Goal: Check status: Check status

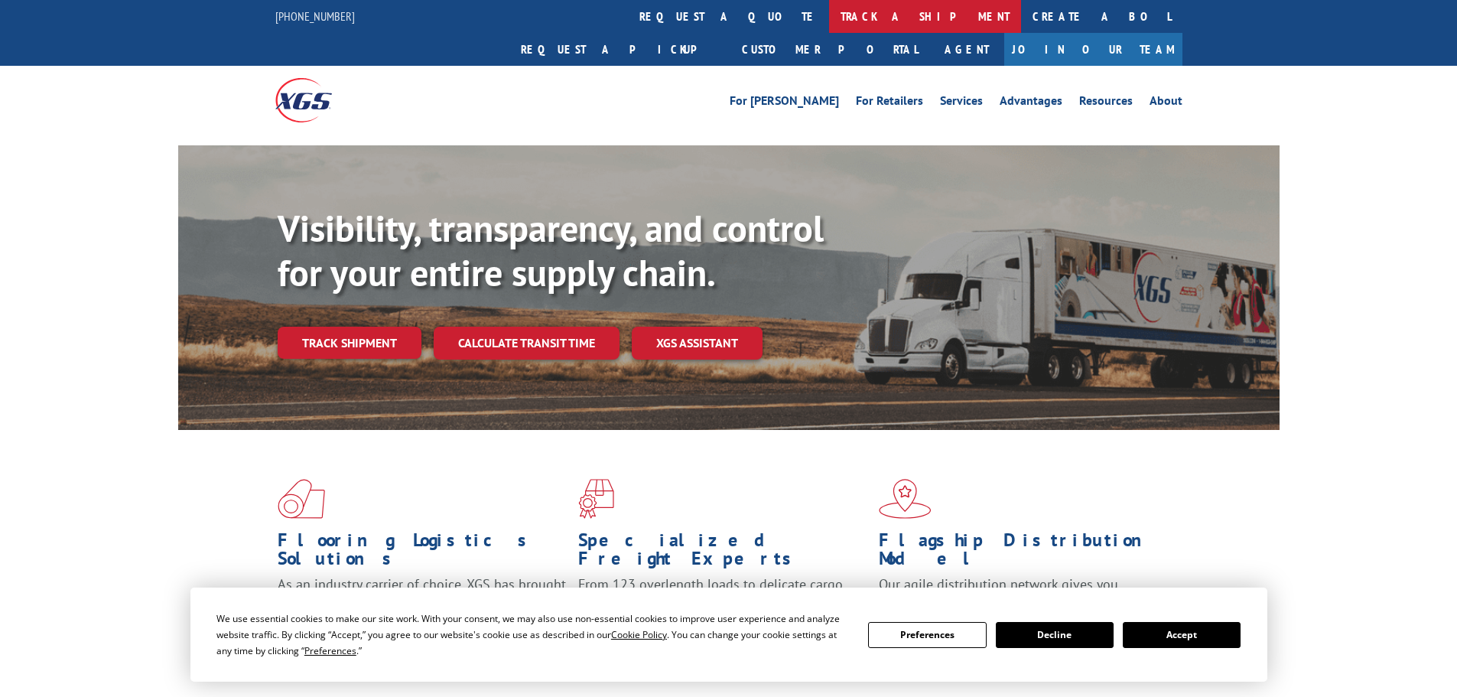
click at [829, 21] on link "track a shipment" at bounding box center [925, 16] width 192 height 33
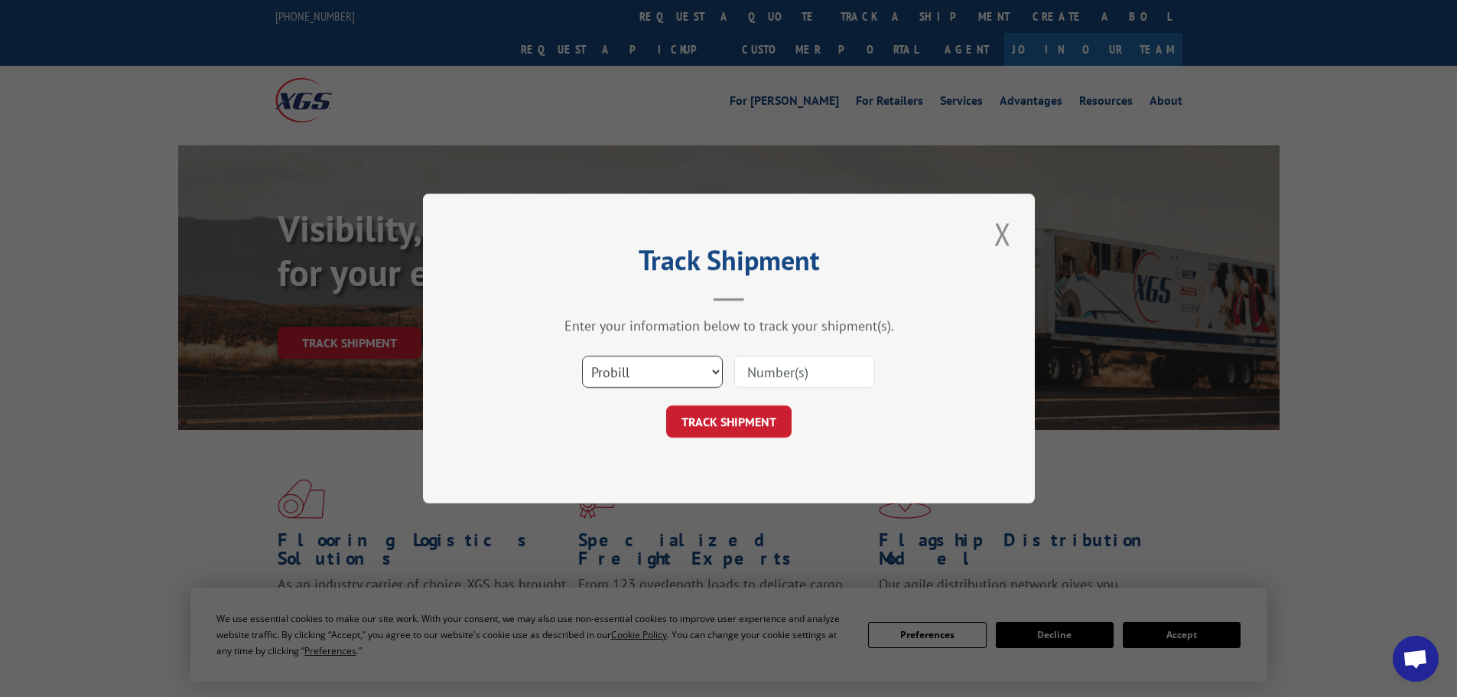
click at [673, 375] on select "Select category... Probill BOL PO" at bounding box center [652, 372] width 141 height 32
select select "po"
click at [582, 356] on select "Select category... Probill BOL PO" at bounding box center [652, 372] width 141 height 32
click at [771, 367] on input at bounding box center [804, 372] width 141 height 32
click at [749, 362] on input at bounding box center [804, 372] width 141 height 32
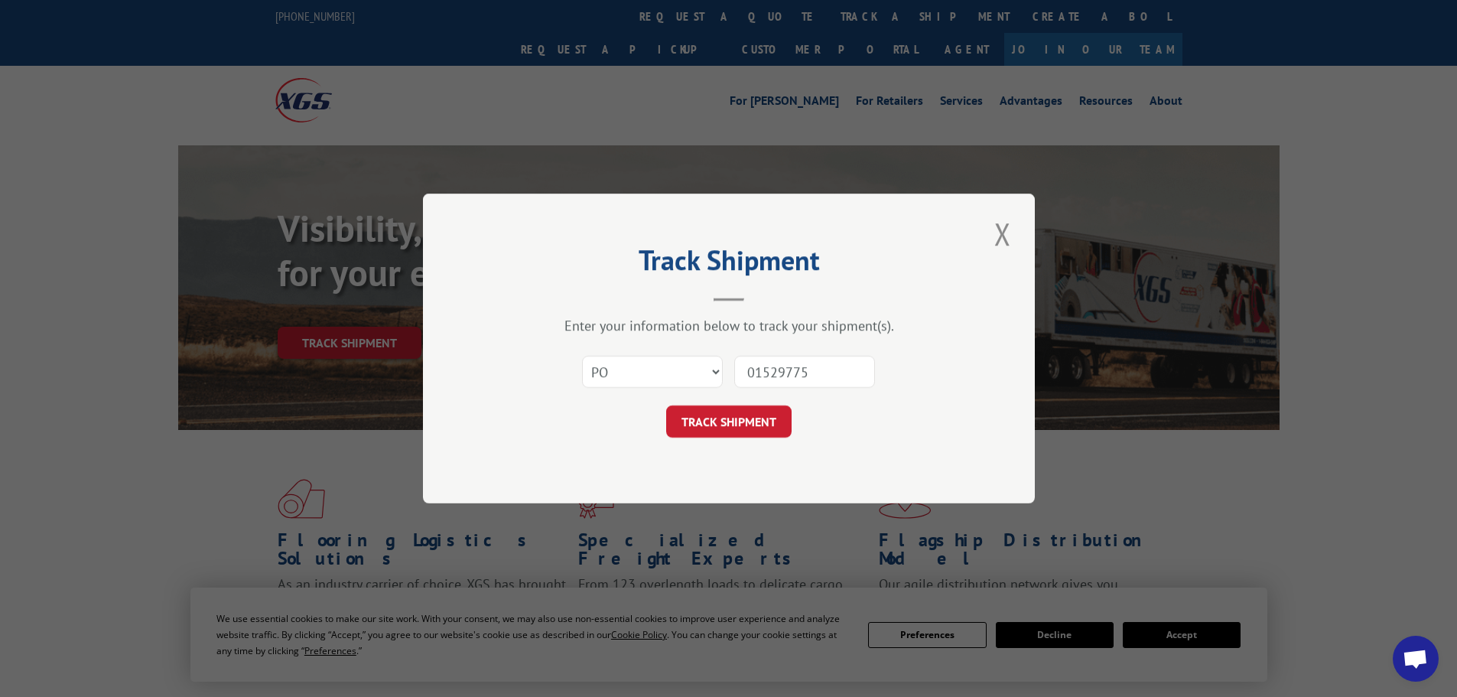
type input "01529775"
click at [666, 405] on button "TRACK SHIPMENT" at bounding box center [728, 421] width 125 height 32
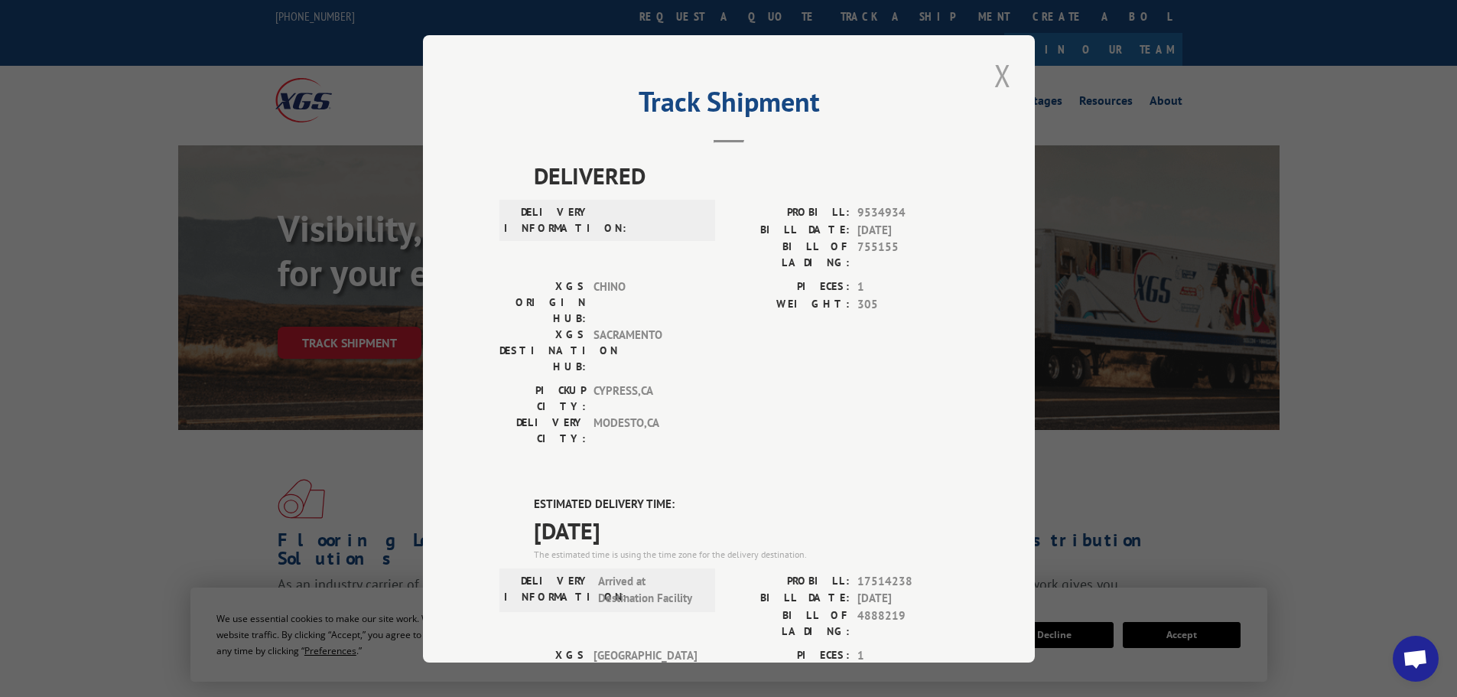
click at [993, 76] on button "Close modal" at bounding box center [1003, 75] width 26 height 42
